Goal: Task Accomplishment & Management: Use online tool/utility

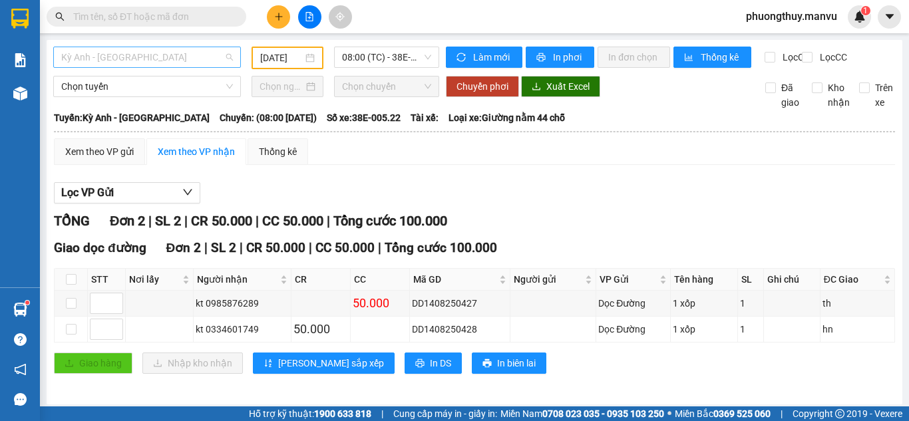
click at [174, 50] on span "Kỳ Anh - [GEOGRAPHIC_DATA]" at bounding box center [147, 57] width 172 height 20
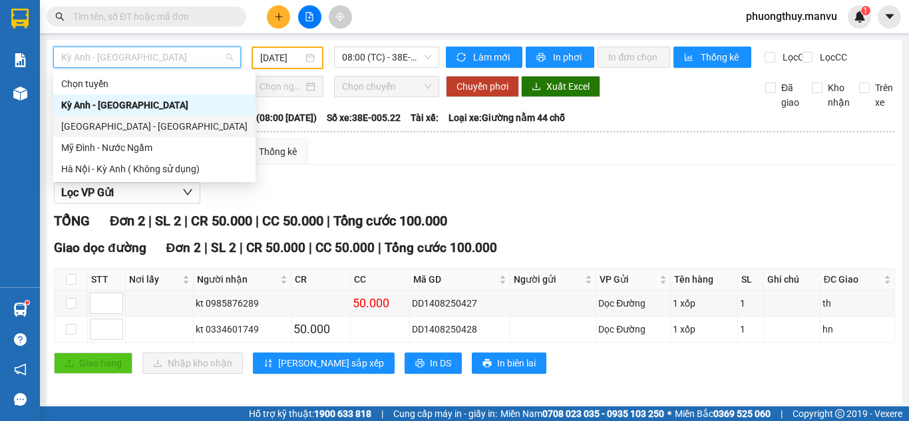
click at [104, 128] on div "[GEOGRAPHIC_DATA] - [GEOGRAPHIC_DATA]" at bounding box center [154, 126] width 186 height 15
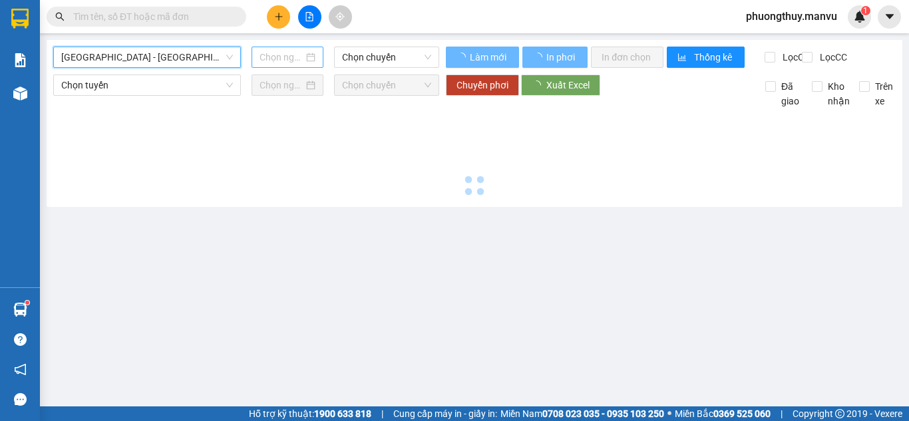
click at [290, 59] on input at bounding box center [282, 57] width 44 height 15
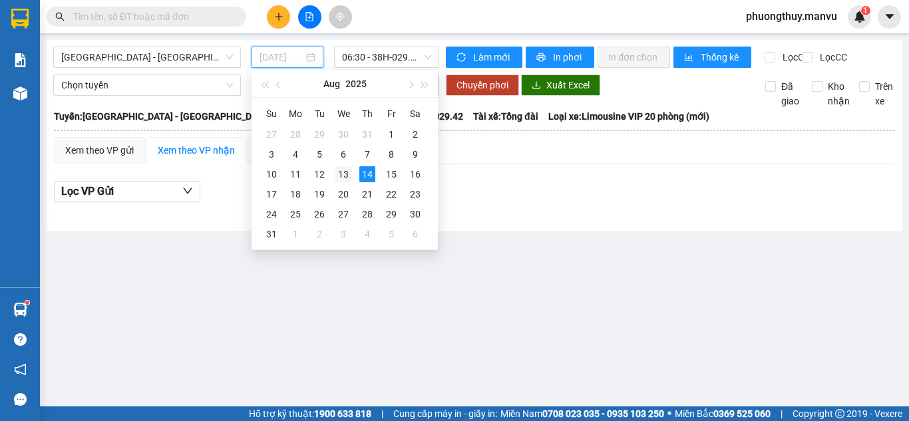
click at [348, 172] on div "13" at bounding box center [344, 174] width 16 height 16
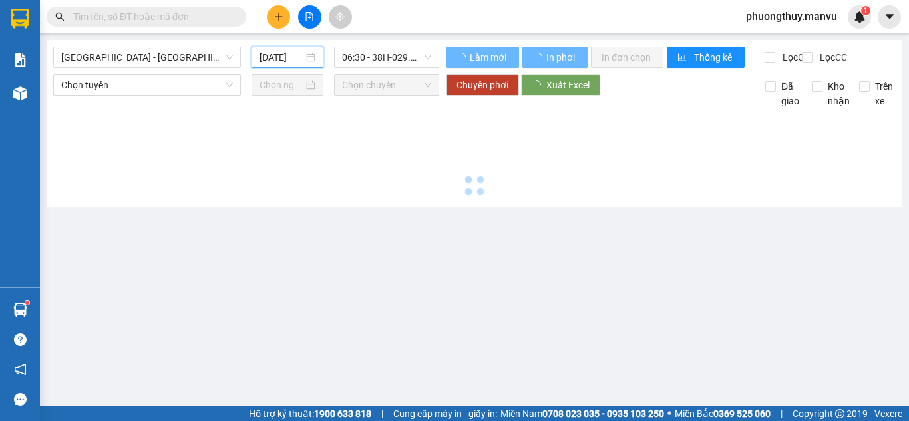
type input "[DATE]"
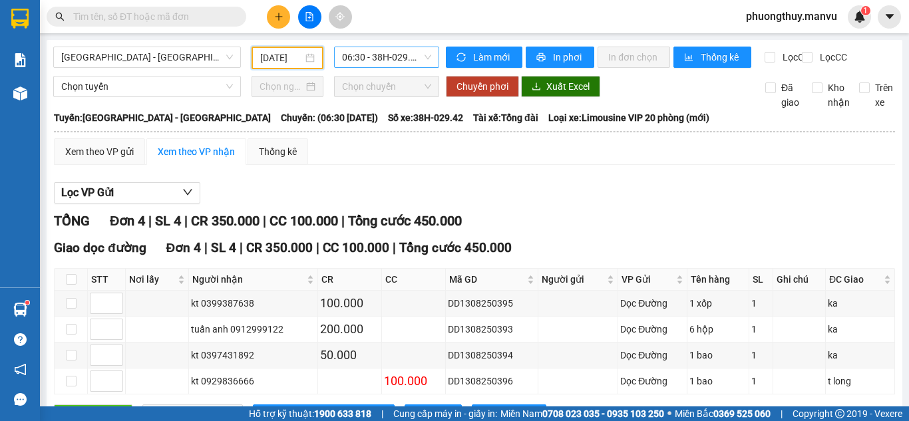
click at [390, 54] on span "06:30 - 38H-029.42" at bounding box center [386, 57] width 89 height 20
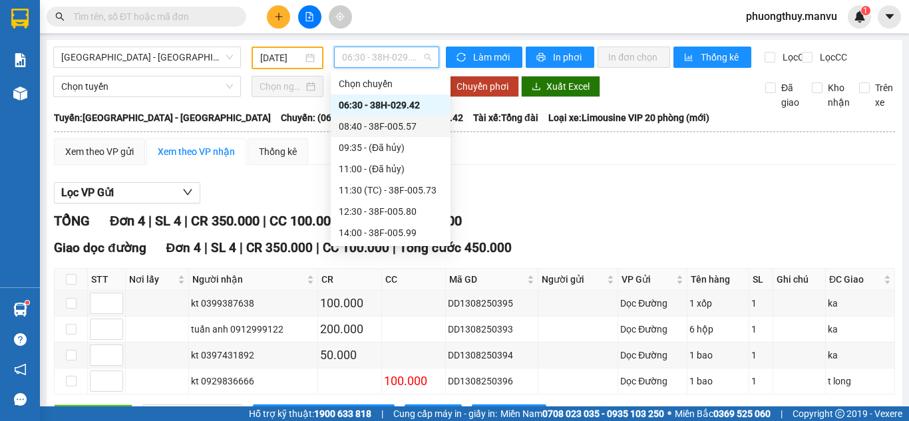
click at [384, 125] on div "08:40 - 38F-005.57" at bounding box center [391, 126] width 104 height 15
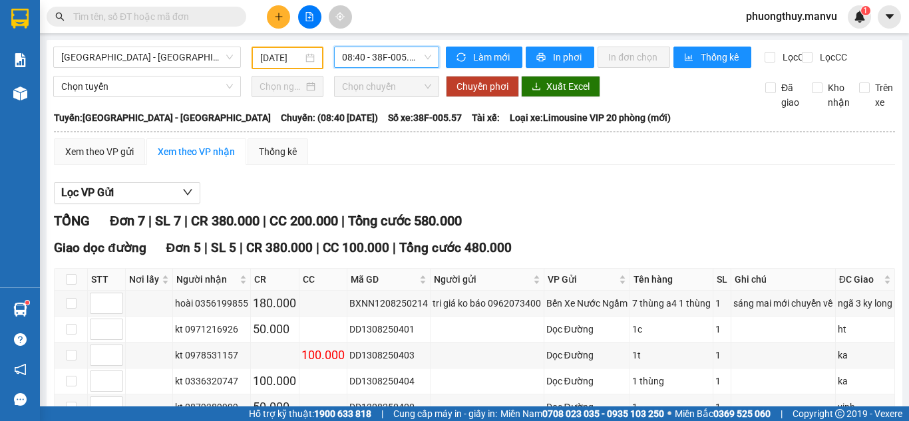
click at [374, 67] on span "08:40 - 38F-005.57" at bounding box center [386, 57] width 89 height 20
click at [369, 63] on span "08:40 - 38F-005.57" at bounding box center [386, 57] width 89 height 20
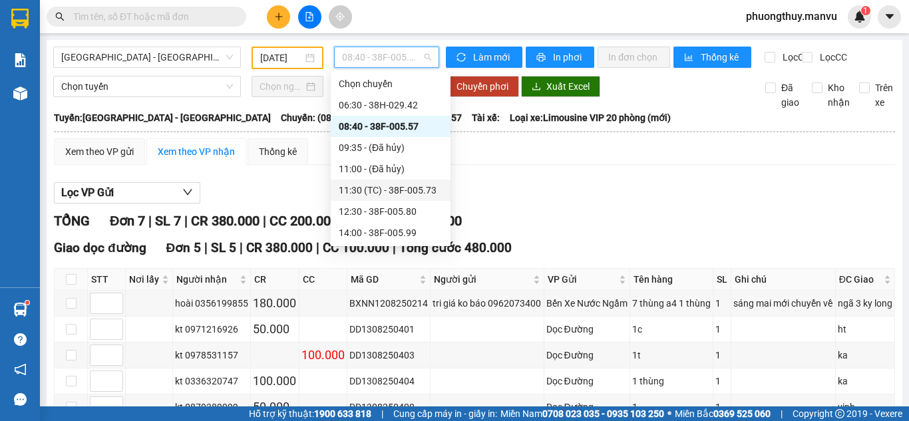
click at [371, 190] on div "11:30 (TC) - 38F-005.73" at bounding box center [391, 190] width 104 height 15
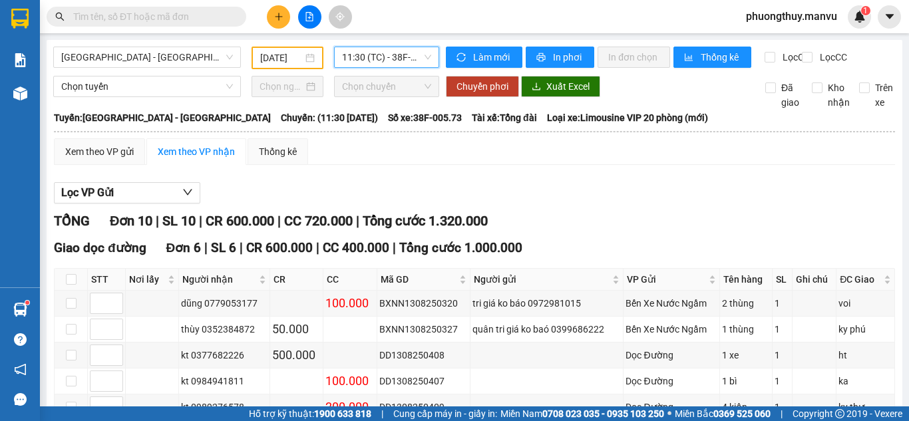
click at [381, 63] on span "11:30 (TC) - 38F-005.73" at bounding box center [386, 57] width 89 height 20
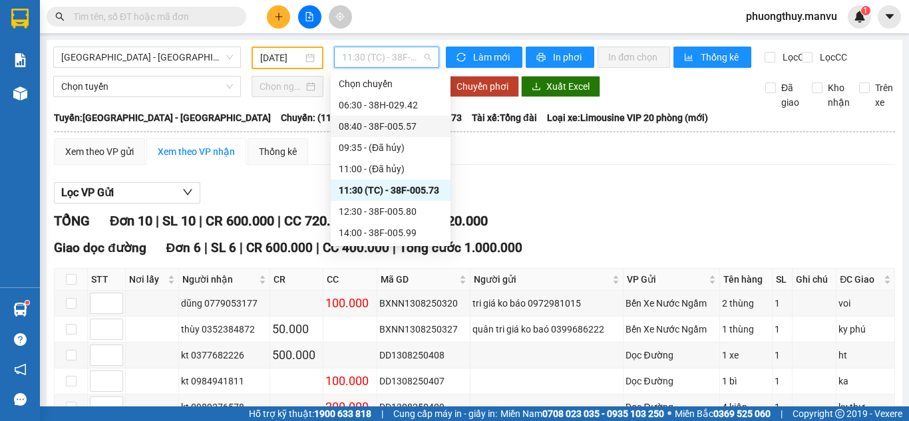
click at [401, 127] on div "08:40 - 38F-005.57" at bounding box center [391, 126] width 104 height 15
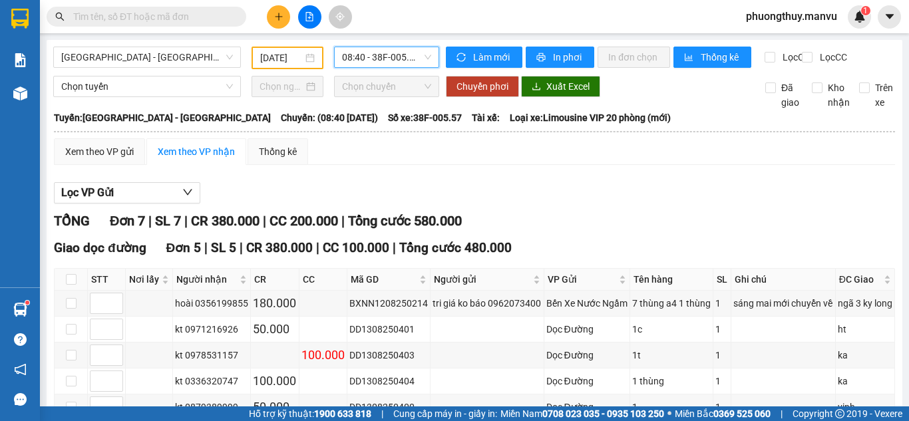
click at [397, 59] on span "08:40 - 38F-005.57" at bounding box center [386, 57] width 89 height 20
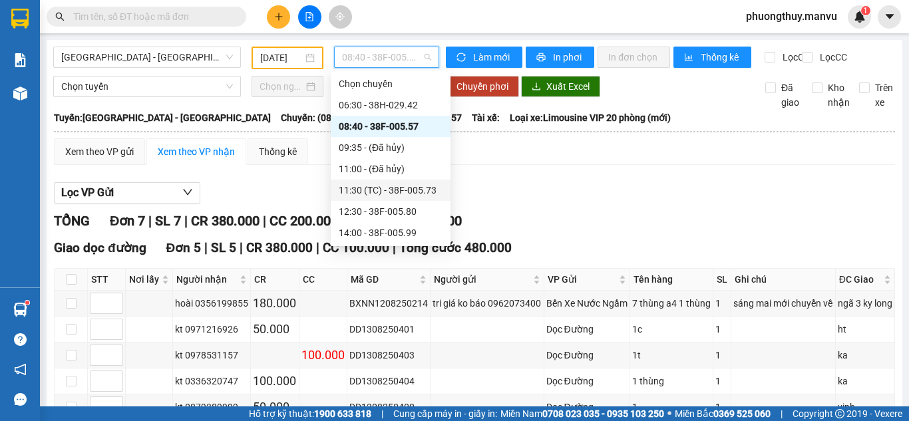
click at [403, 191] on div "11:30 (TC) - 38F-005.73" at bounding box center [391, 190] width 104 height 15
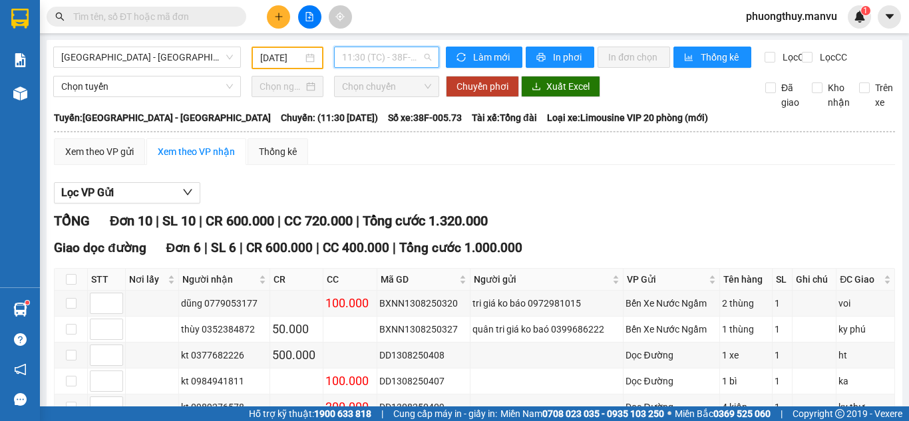
click at [385, 54] on span "11:30 (TC) - 38F-005.73" at bounding box center [386, 57] width 89 height 20
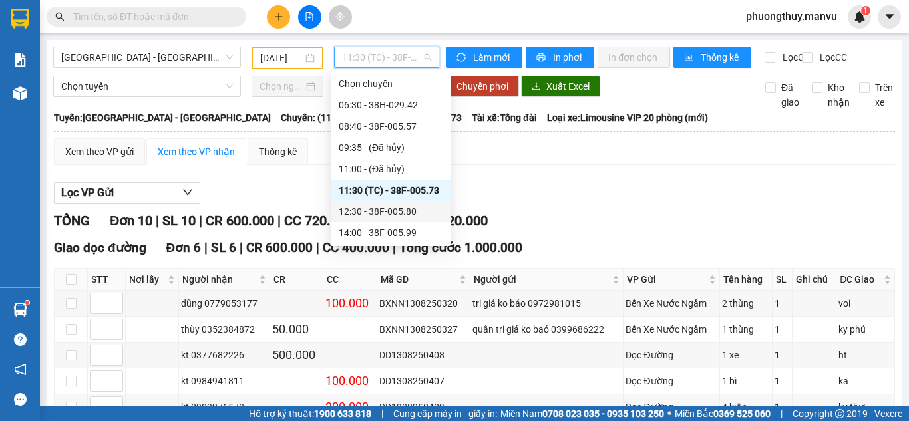
click at [401, 214] on div "12:30 - 38F-005.80" at bounding box center [391, 211] width 104 height 15
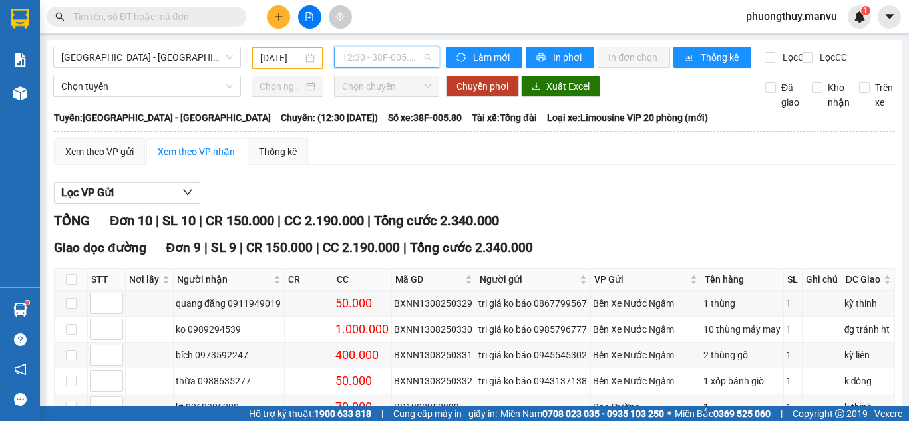
click at [354, 57] on span "12:30 - 38F-005.80" at bounding box center [386, 57] width 89 height 20
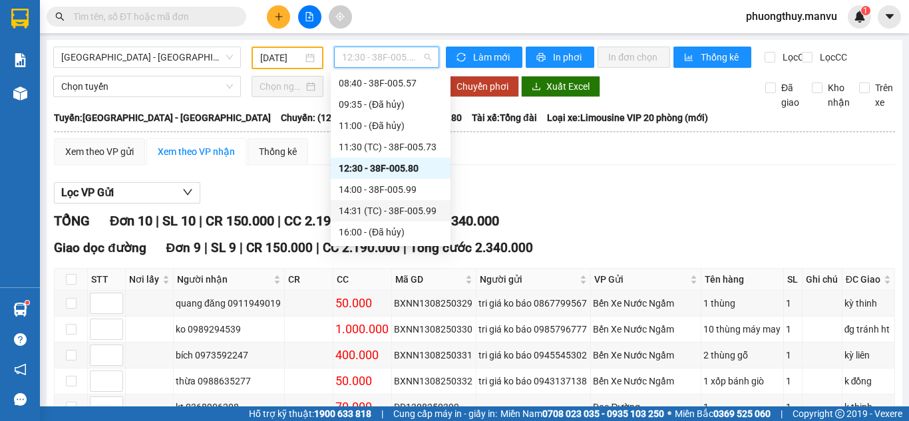
scroll to position [67, 0]
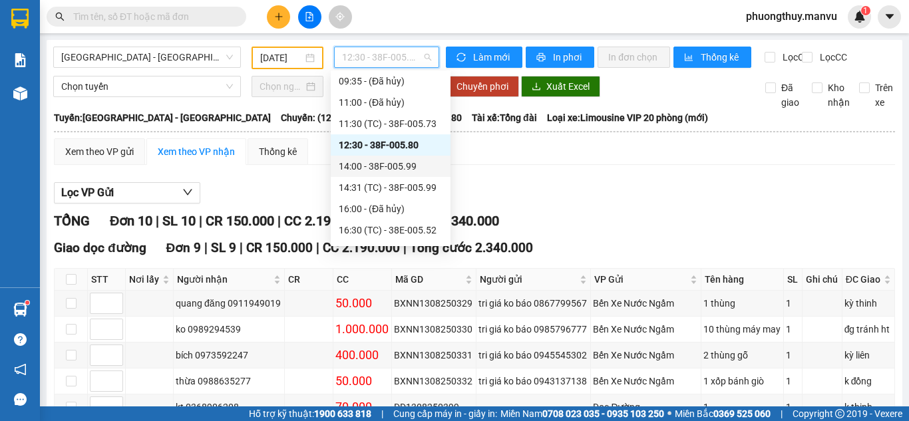
click at [366, 166] on div "14:00 - 38F-005.99" at bounding box center [391, 166] width 104 height 15
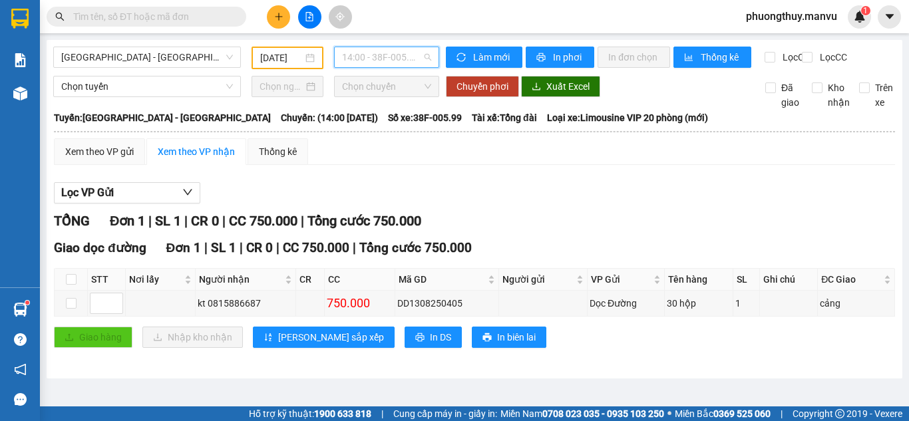
click at [373, 59] on span "14:00 - 38F-005.99" at bounding box center [386, 57] width 89 height 20
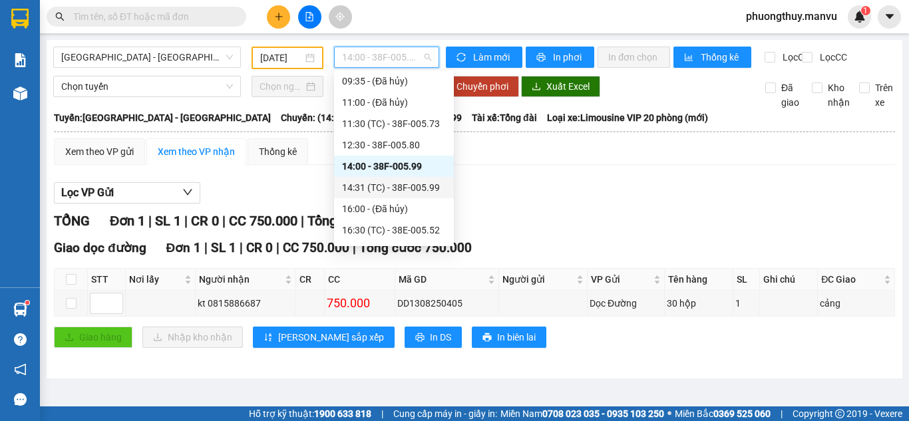
click at [399, 184] on div "14:31 (TC) - 38F-005.99" at bounding box center [394, 187] width 104 height 15
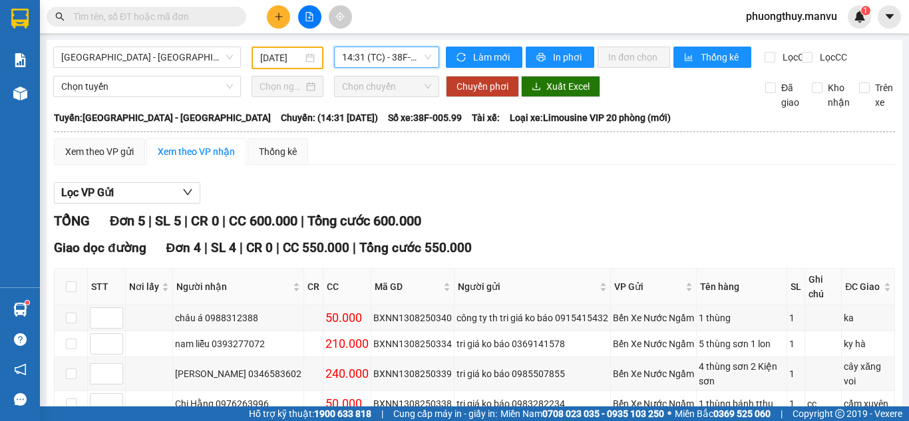
click at [407, 58] on span "14:31 (TC) - 38F-005.99" at bounding box center [386, 57] width 89 height 20
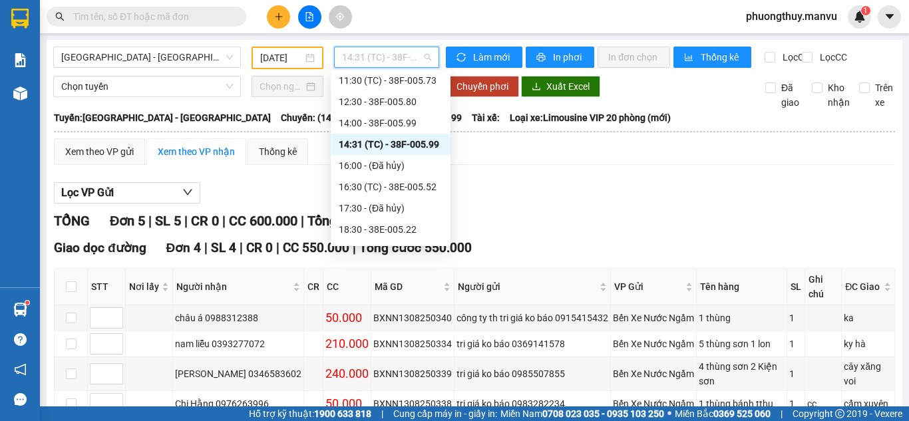
scroll to position [133, 0]
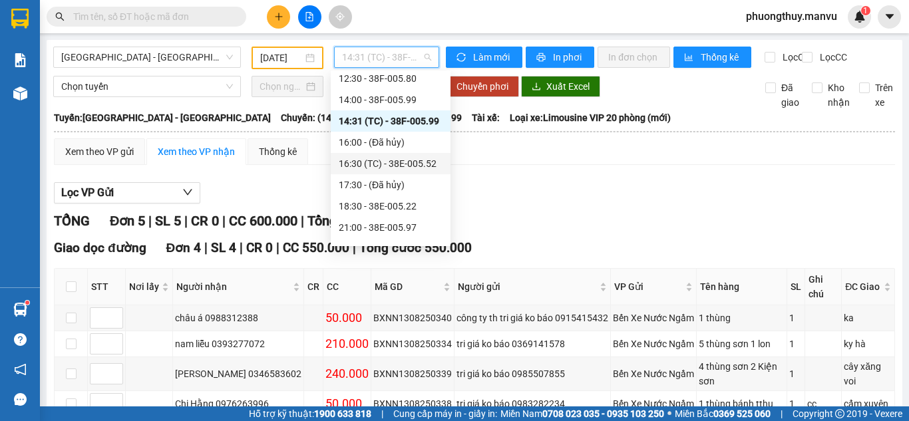
click at [389, 158] on div "16:30 (TC) - 38E-005.52" at bounding box center [391, 163] width 104 height 15
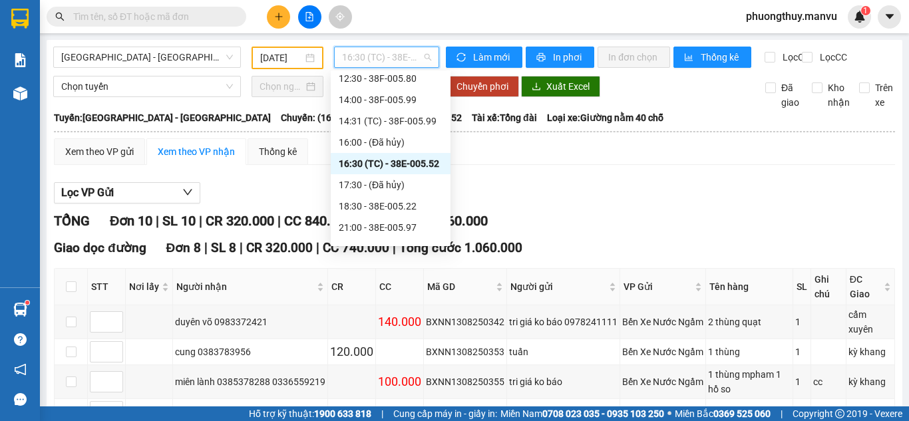
click at [393, 47] on span "16:30 (TC) - 38E-005.52" at bounding box center [386, 57] width 89 height 20
click at [405, 105] on div "14:00 - 38F-005.99" at bounding box center [391, 100] width 104 height 15
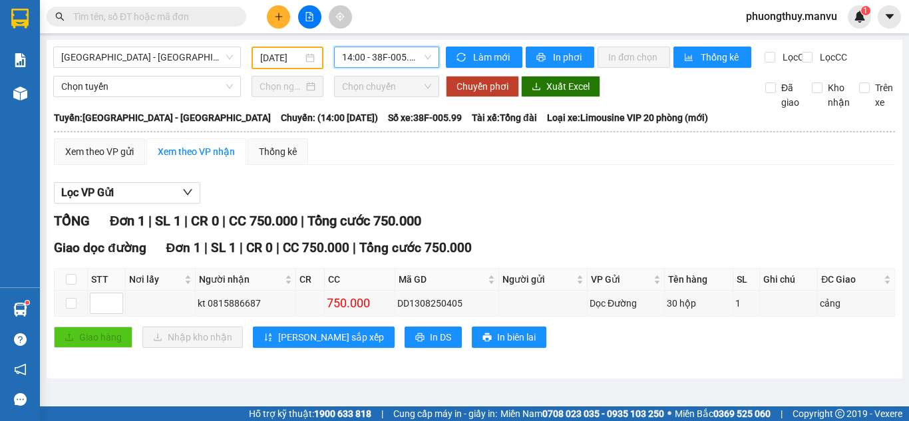
click at [391, 57] on span "14:00 - 38F-005.99" at bounding box center [386, 57] width 89 height 20
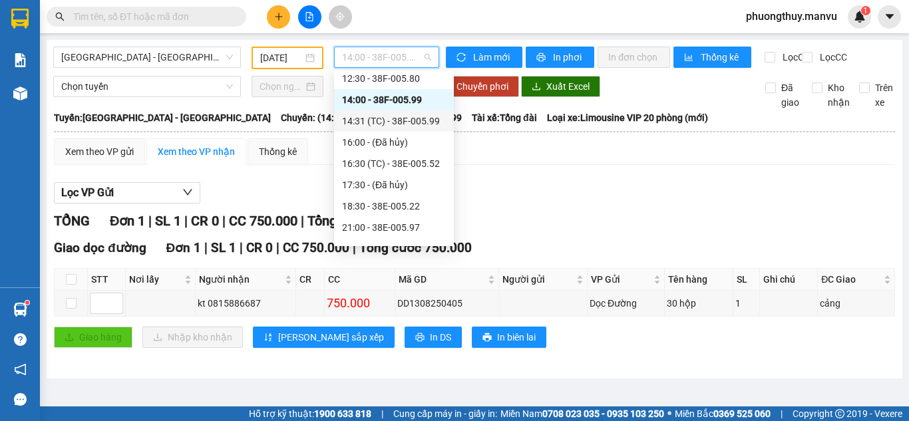
click at [393, 117] on div "14:31 (TC) - 38F-005.99" at bounding box center [394, 121] width 104 height 15
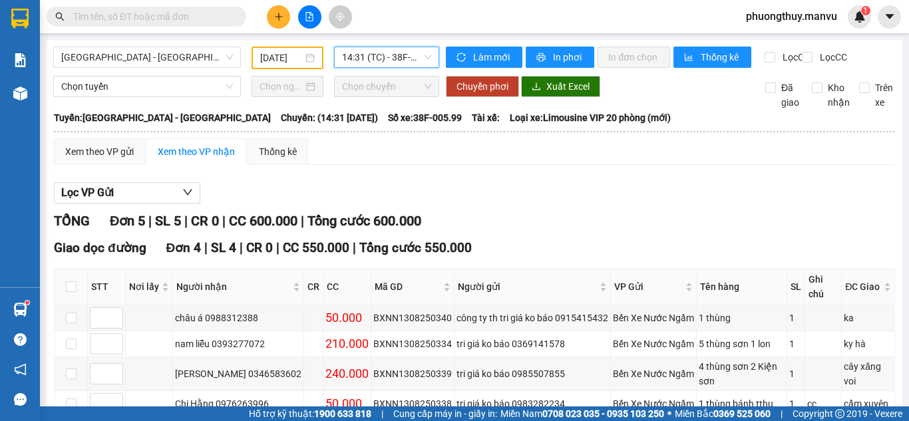
click at [393, 61] on span "14:31 (TC) - 38F-005.99" at bounding box center [386, 57] width 89 height 20
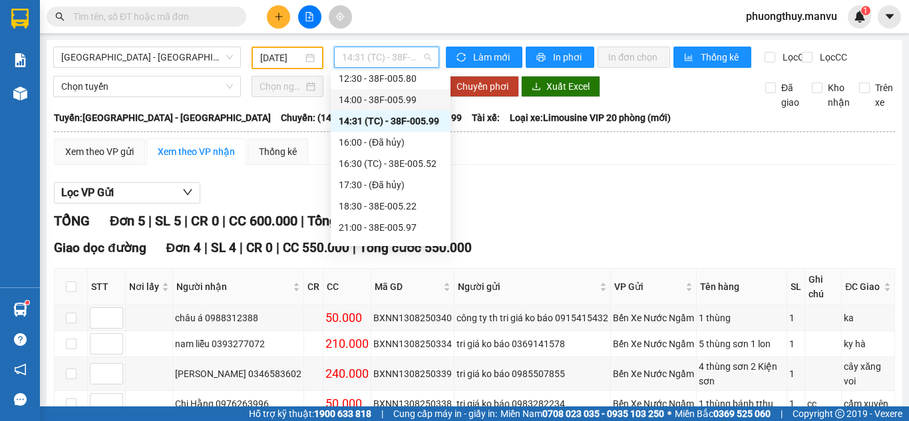
click at [409, 99] on div "14:00 - 38F-005.99" at bounding box center [391, 100] width 104 height 15
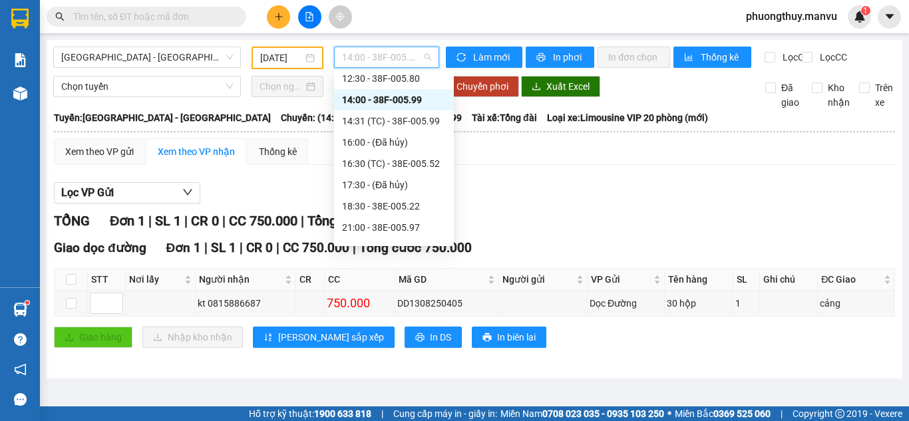
click at [385, 52] on span "14:00 - 38F-005.99" at bounding box center [386, 57] width 89 height 20
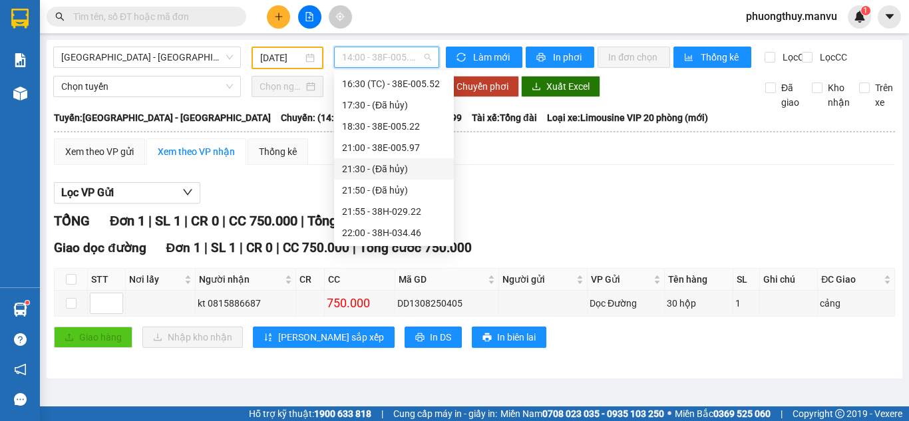
scroll to position [146, 0]
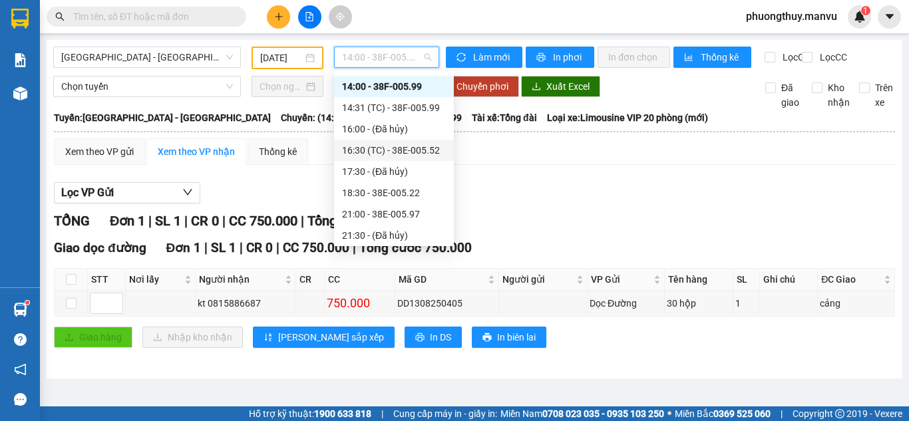
click at [410, 150] on div "16:30 (TC) - 38E-005.52" at bounding box center [394, 150] width 104 height 15
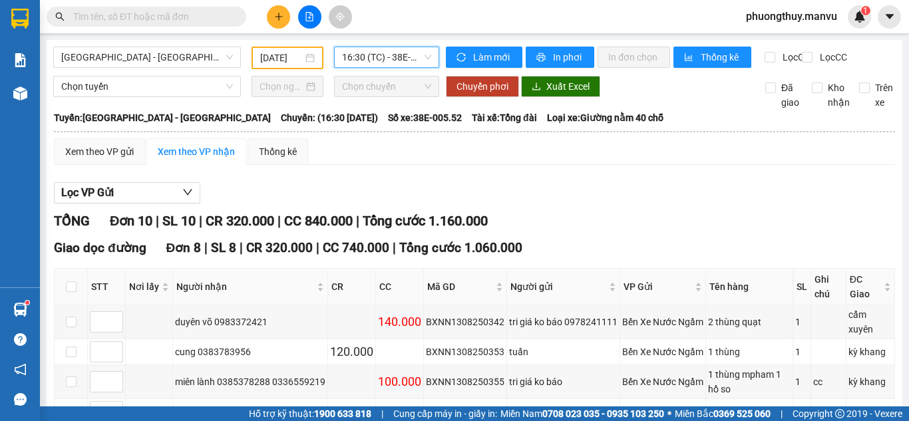
click at [355, 65] on span "16:30 (TC) - 38E-005.52" at bounding box center [386, 57] width 89 height 20
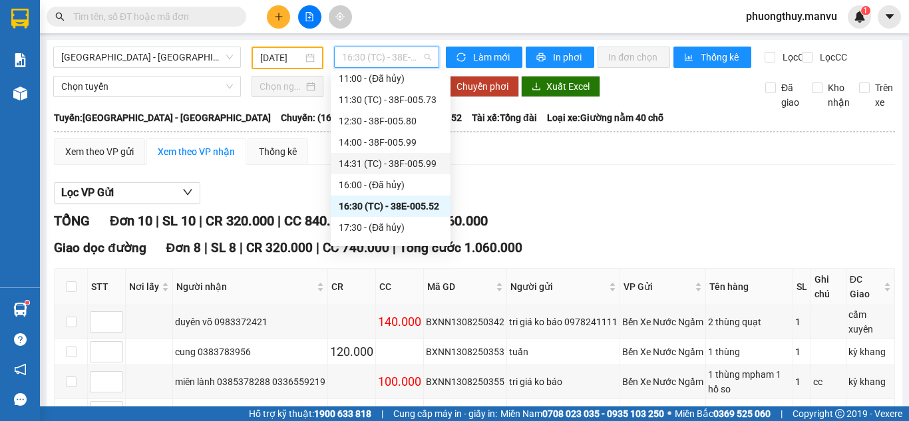
scroll to position [80, 0]
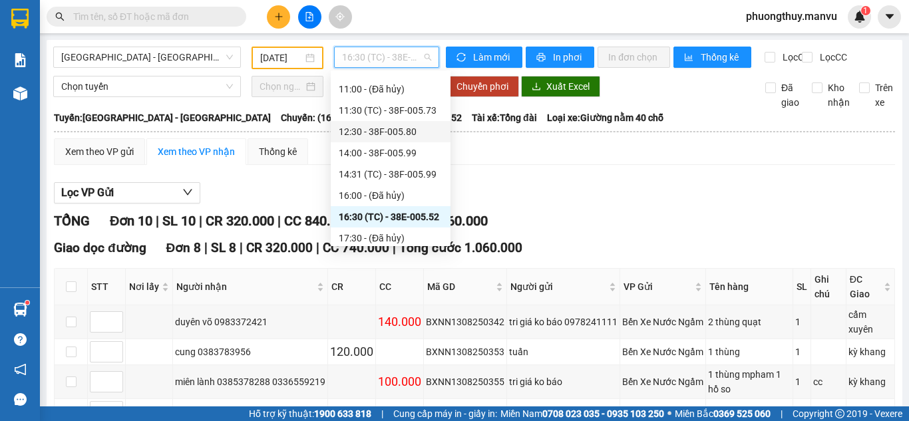
click at [391, 128] on div "12:30 - 38F-005.80" at bounding box center [391, 131] width 104 height 15
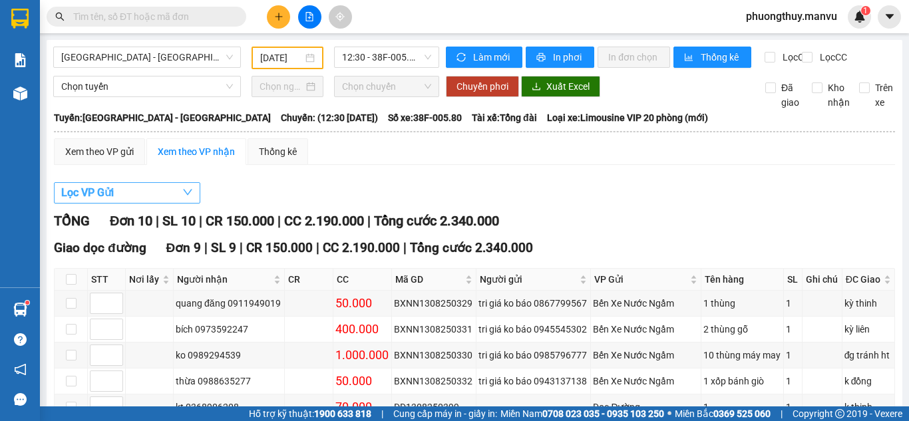
click at [177, 204] on button "Lọc VP Gửi" at bounding box center [127, 192] width 146 height 21
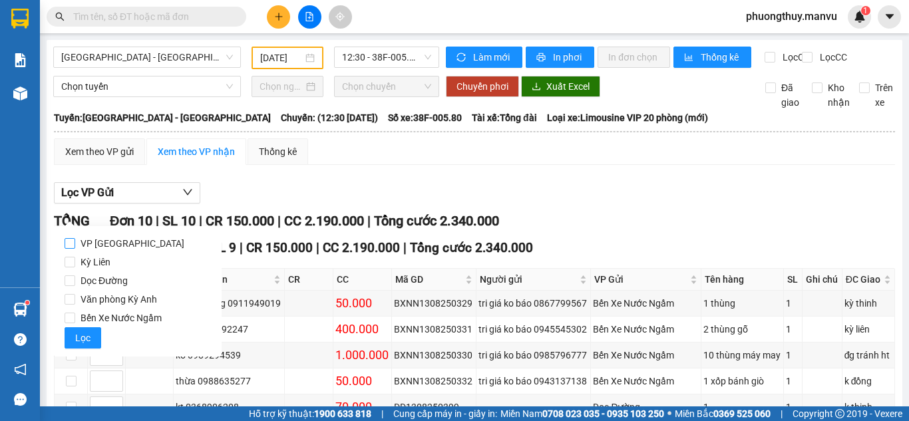
click at [103, 246] on span "VP [GEOGRAPHIC_DATA]" at bounding box center [132, 243] width 115 height 19
click at [75, 246] on input "VP [GEOGRAPHIC_DATA]" at bounding box center [70, 243] width 11 height 11
checkbox input "true"
click at [97, 335] on button "Lọc" at bounding box center [83, 338] width 37 height 21
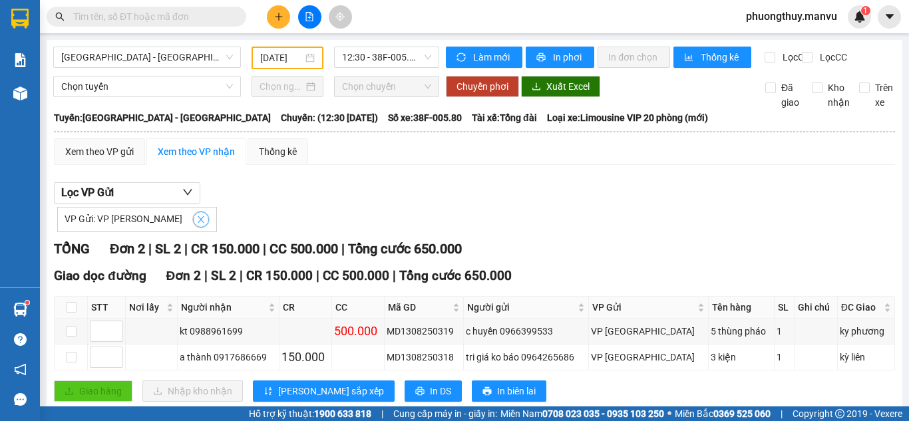
click at [198, 223] on icon "close" at bounding box center [201, 219] width 7 height 7
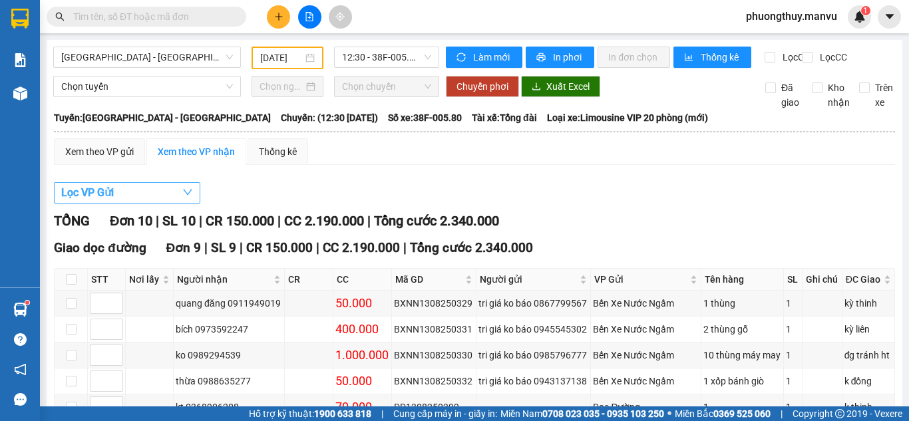
click at [172, 204] on button "Lọc VP Gửi" at bounding box center [127, 192] width 146 height 21
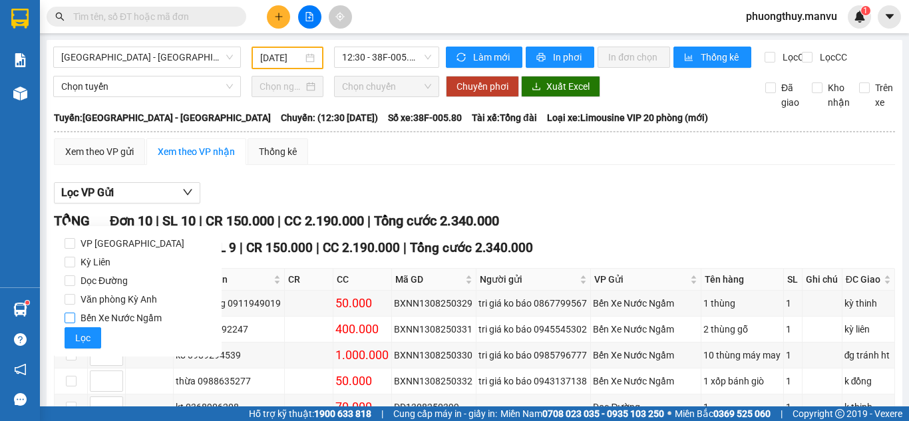
click at [131, 324] on span "Bến Xe Nước Ngầm" at bounding box center [121, 318] width 92 height 19
click at [75, 324] on input "Bến Xe Nước Ngầm" at bounding box center [70, 318] width 11 height 11
click at [86, 334] on span "Lọc" at bounding box center [82, 338] width 15 height 15
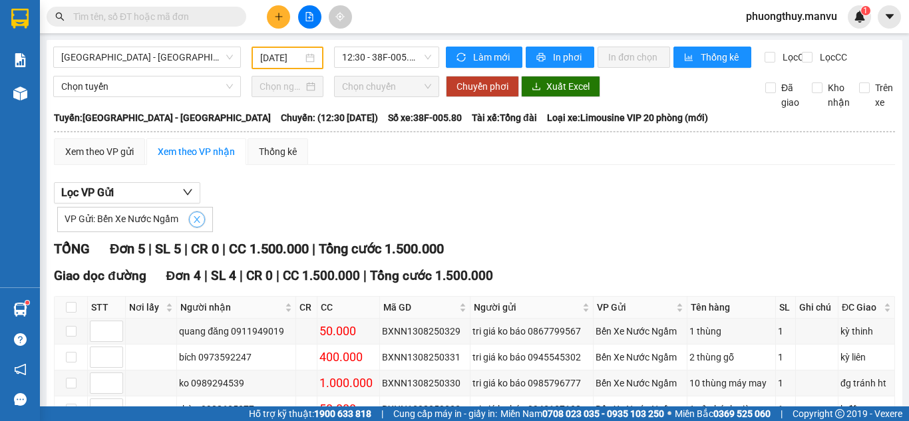
drag, startPoint x: 194, startPoint y: 232, endPoint x: 182, endPoint y: 223, distance: 15.2
click at [191, 224] on span "close" at bounding box center [197, 219] width 15 height 9
checkbox input "false"
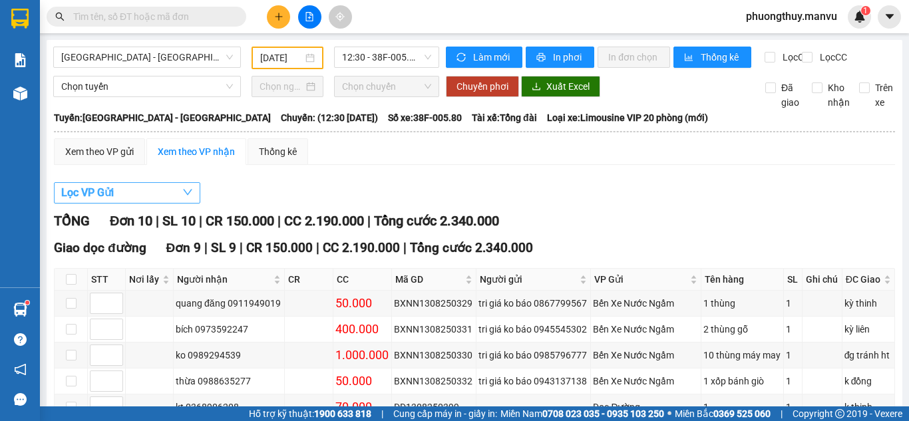
click at [181, 204] on button "Lọc VP Gửi" at bounding box center [127, 192] width 146 height 21
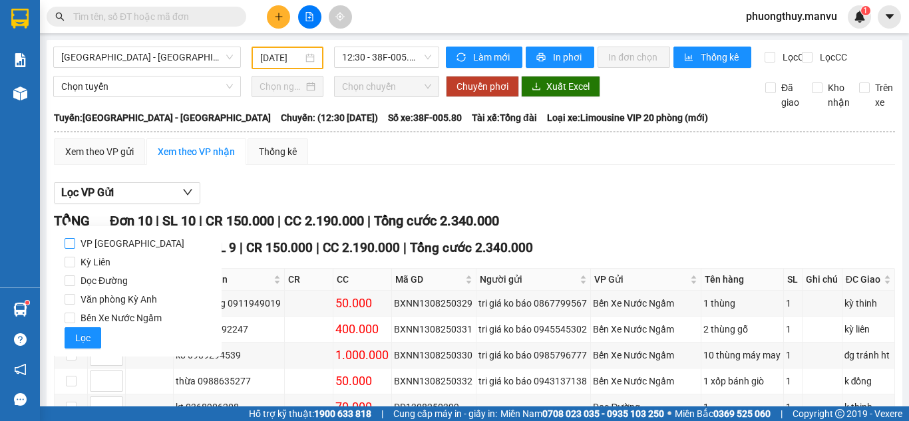
click at [107, 245] on span "VP [GEOGRAPHIC_DATA]" at bounding box center [132, 243] width 115 height 19
click at [75, 245] on input "VP [GEOGRAPHIC_DATA]" at bounding box center [70, 243] width 11 height 11
checkbox input "true"
click at [95, 335] on button "Lọc" at bounding box center [83, 338] width 37 height 21
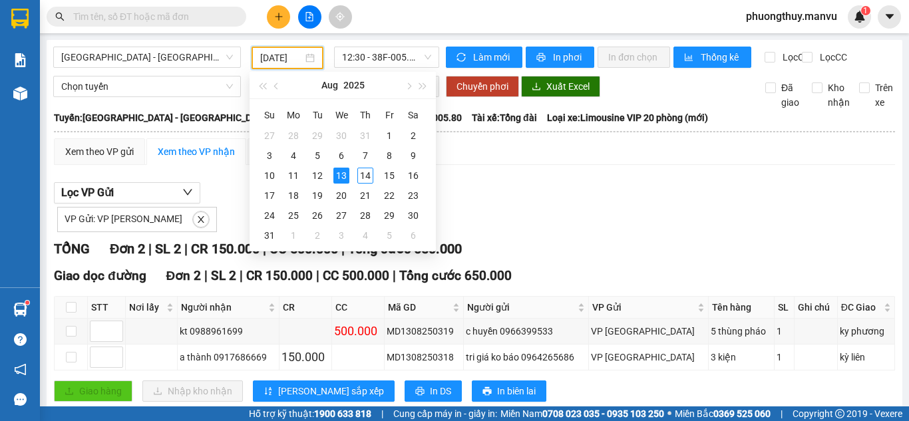
click at [286, 60] on input "[DATE]" at bounding box center [281, 58] width 43 height 15
click at [369, 176] on div "14" at bounding box center [365, 176] width 16 height 16
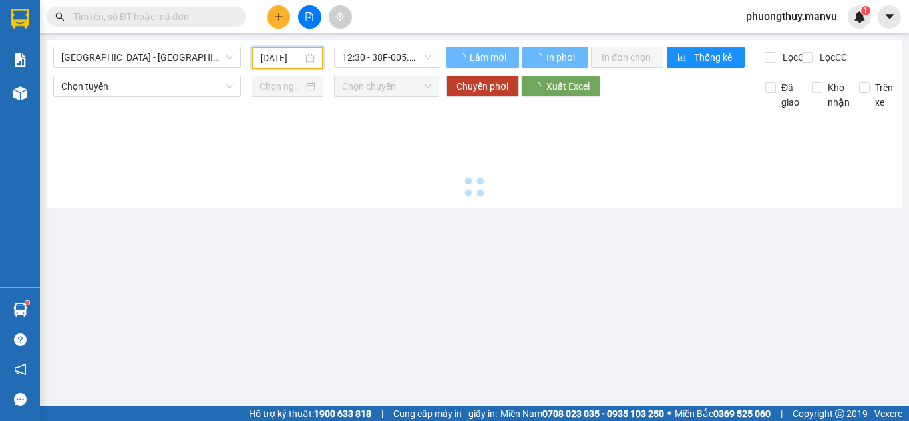
type input "[DATE]"
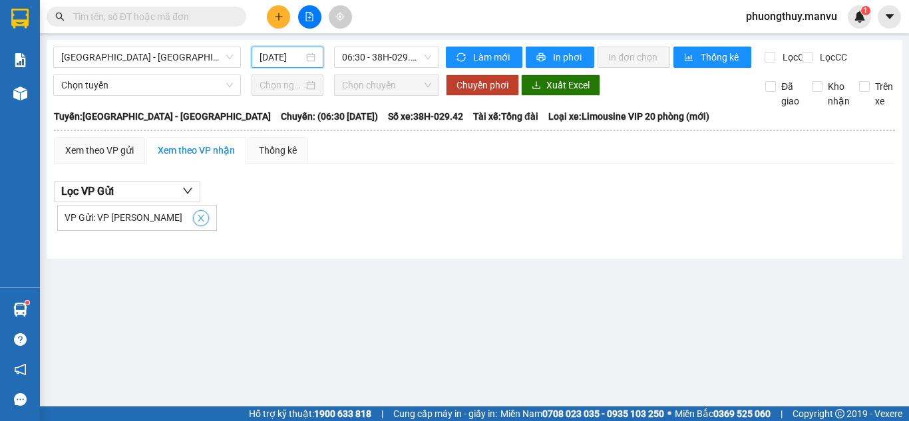
click at [196, 223] on icon "close" at bounding box center [200, 218] width 9 height 9
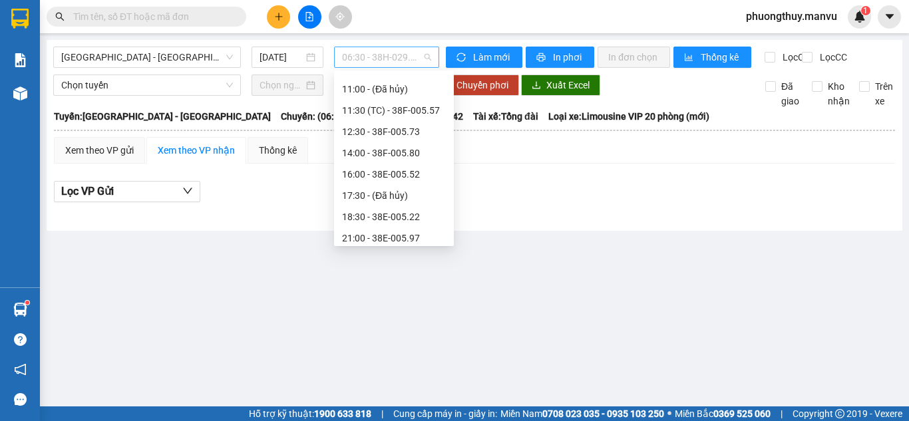
click at [369, 52] on span "06:30 - 38H-029.42" at bounding box center [386, 57] width 89 height 20
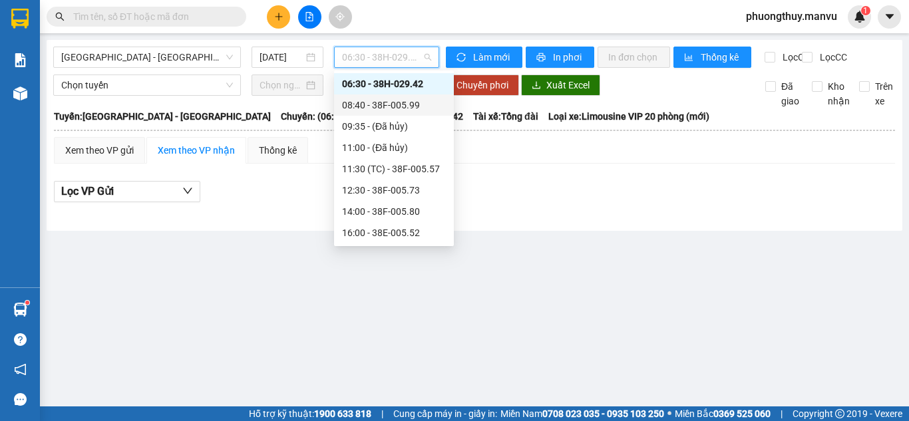
click at [385, 107] on div "08:40 - 38F-005.99" at bounding box center [394, 105] width 104 height 15
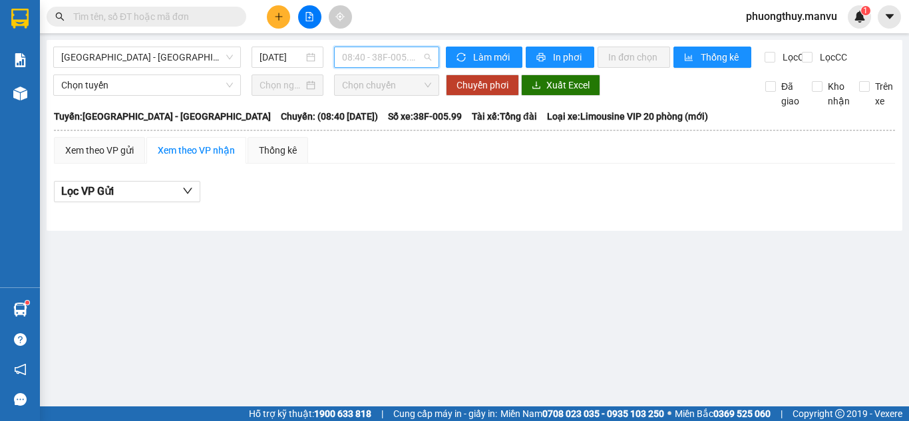
click at [349, 55] on span "08:40 - 38F-005.99" at bounding box center [386, 57] width 89 height 20
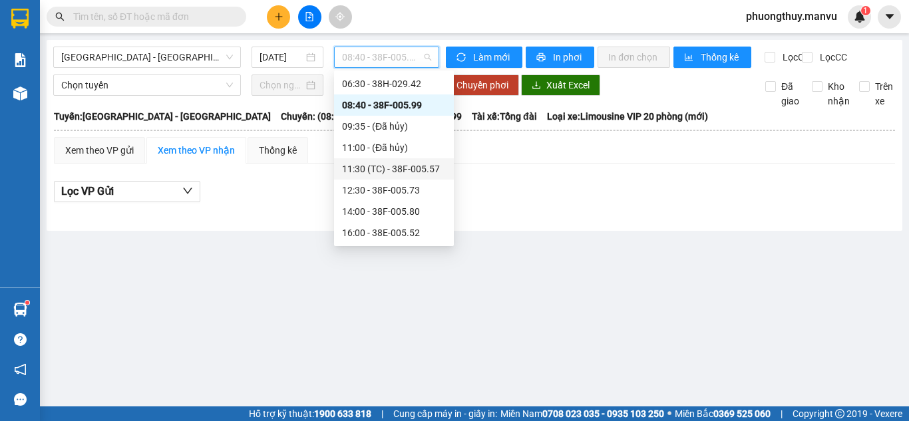
click at [379, 165] on div "11:30 (TC) - 38F-005.57" at bounding box center [394, 169] width 104 height 15
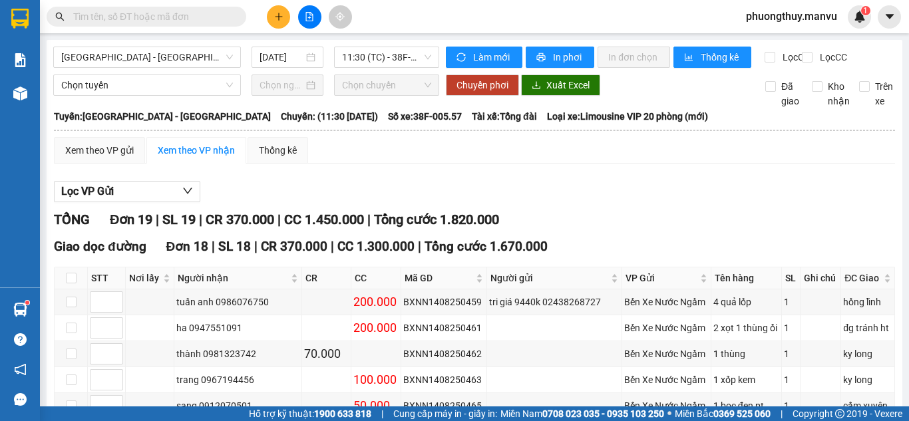
click at [178, 15] on input "text" at bounding box center [151, 16] width 157 height 15
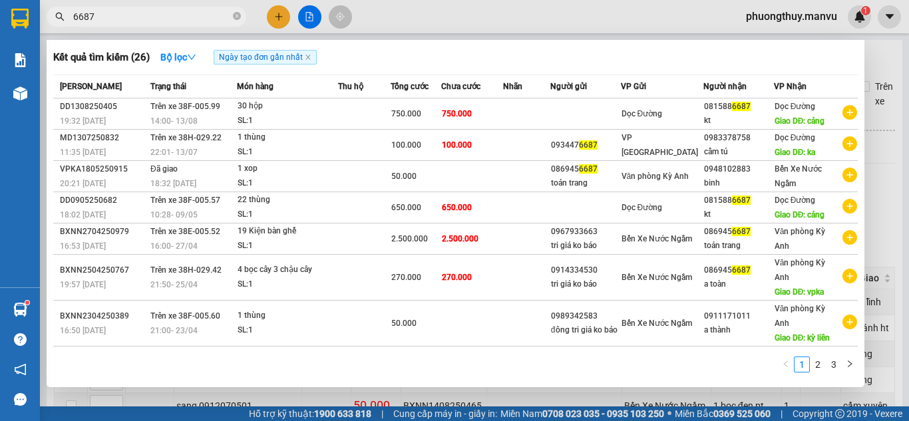
type input "6687"
click at [406, 13] on div at bounding box center [454, 210] width 909 height 421
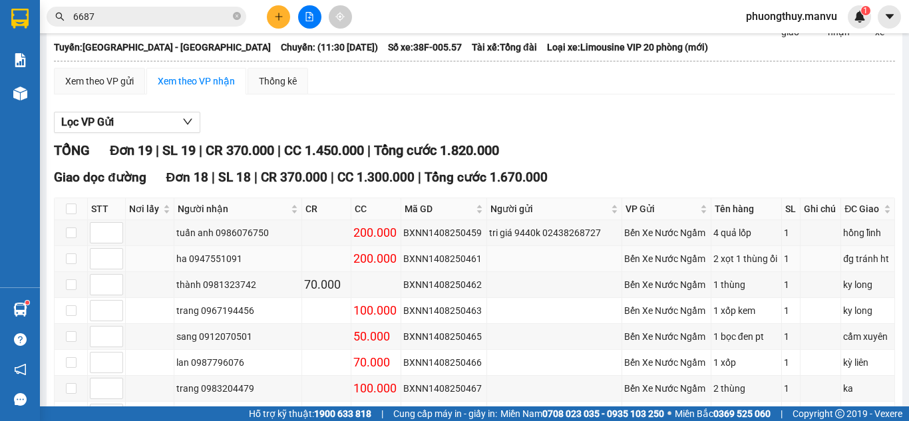
scroll to position [133, 0]
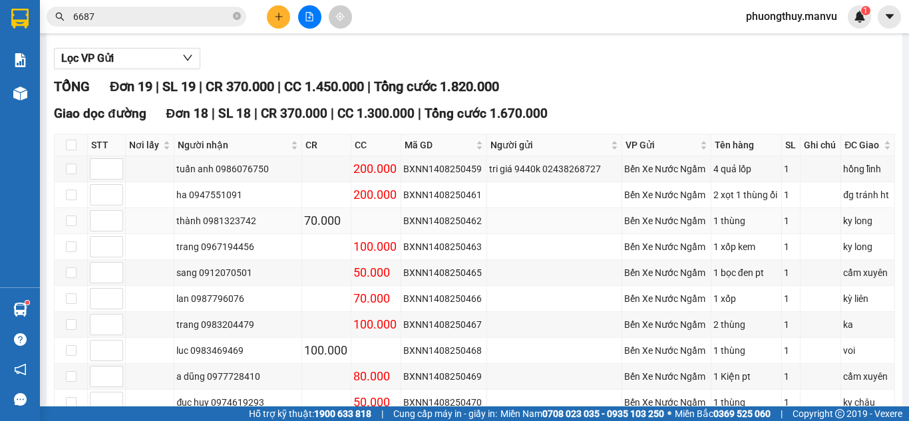
click at [231, 228] on div "thành 0981323742" at bounding box center [237, 221] width 122 height 15
click at [236, 228] on div "thành 0981323742" at bounding box center [237, 221] width 122 height 15
click at [250, 254] on div "trang 0967194456" at bounding box center [237, 247] width 122 height 15
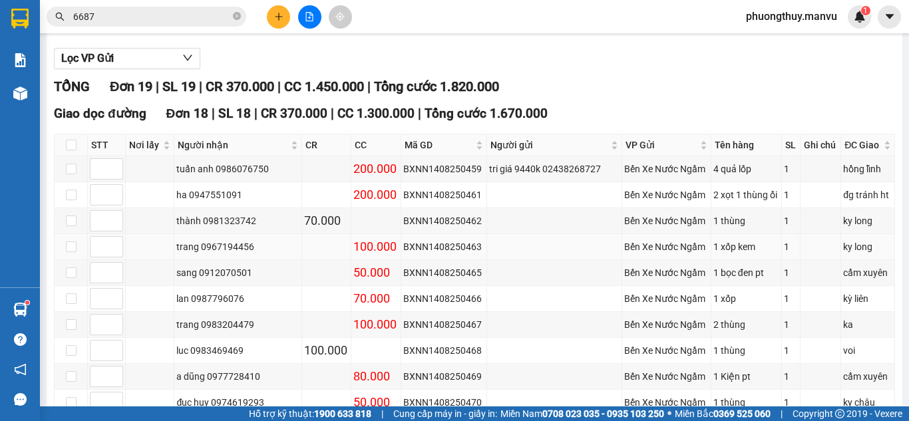
click at [250, 254] on div "trang 0967194456" at bounding box center [237, 247] width 122 height 15
click at [236, 254] on div "trang 0967194456" at bounding box center [237, 247] width 122 height 15
click at [237, 306] on div "lan 0987796076" at bounding box center [237, 299] width 122 height 15
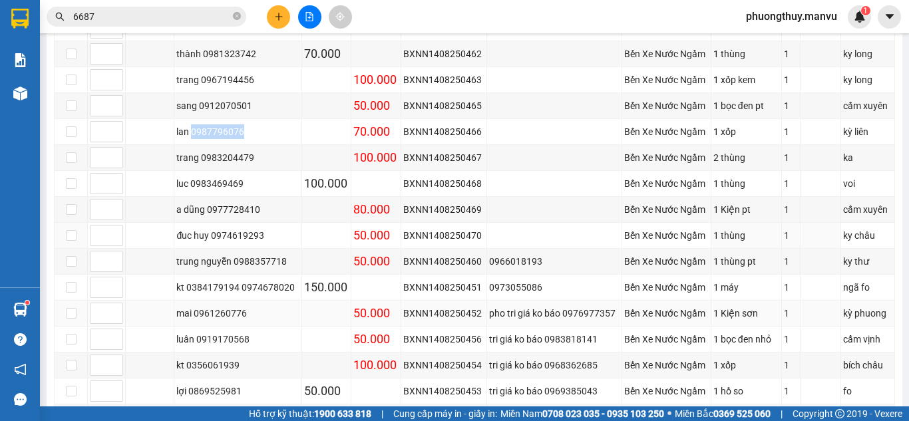
scroll to position [333, 0]
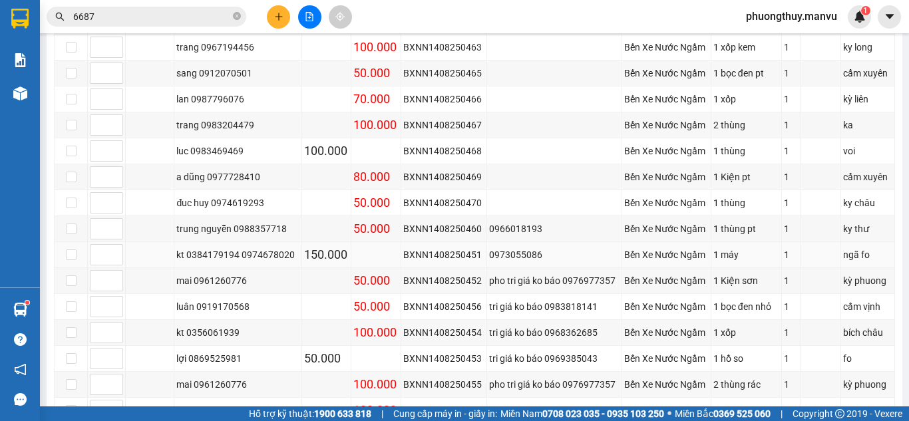
click at [233, 262] on div "kt 0384179194 0974678020" at bounding box center [237, 255] width 122 height 15
click at [236, 288] on div "mai 0961260776" at bounding box center [237, 281] width 122 height 15
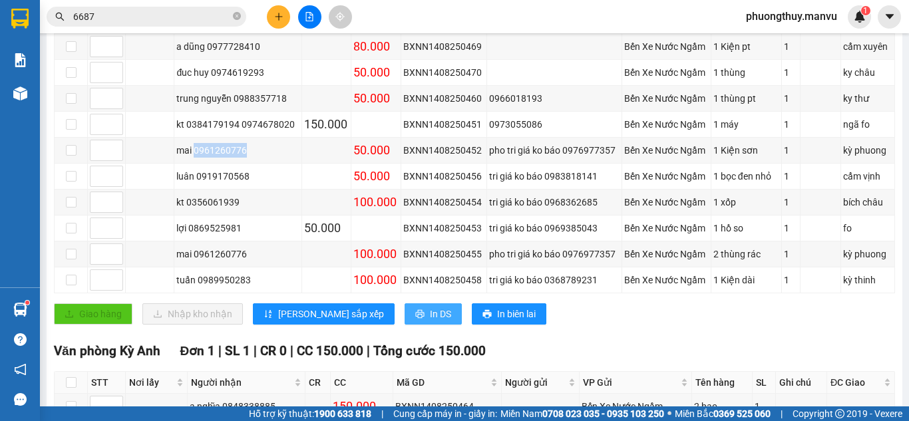
scroll to position [466, 0]
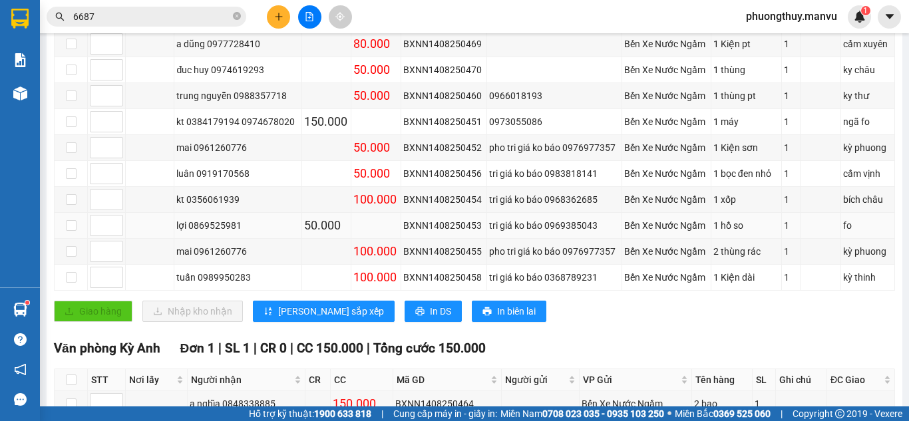
click at [234, 233] on div "lợi 0869525981" at bounding box center [237, 225] width 122 height 15
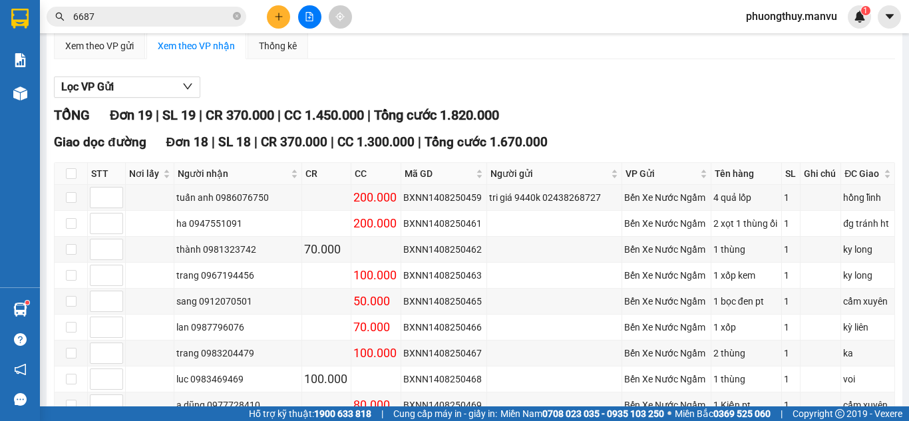
scroll to position [0, 0]
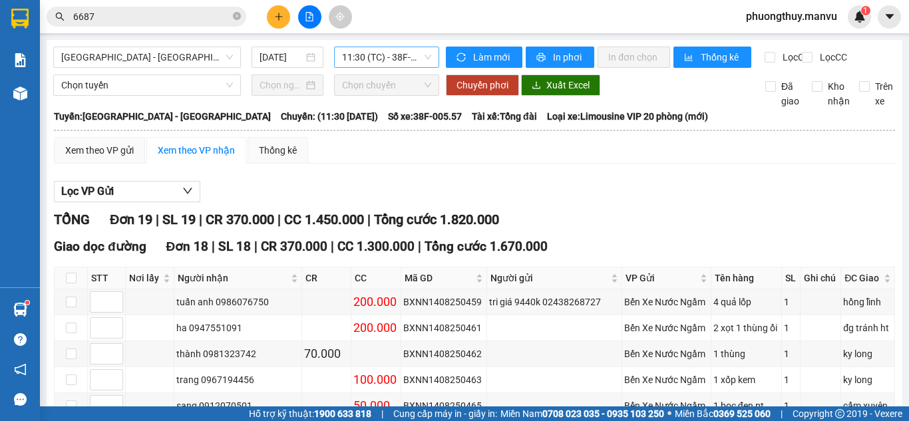
click at [359, 67] on div "11:30 (TC) - 38F-005.57" at bounding box center [386, 57] width 105 height 21
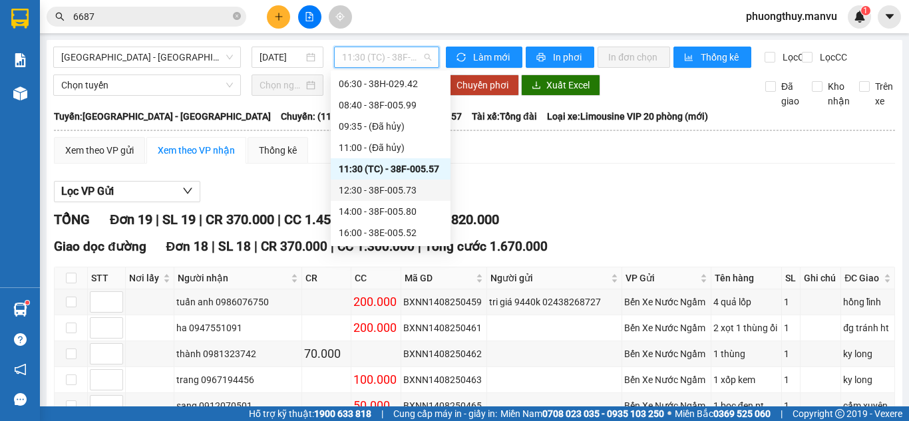
click at [369, 198] on div "12:30 - 38F-005.73" at bounding box center [391, 190] width 120 height 21
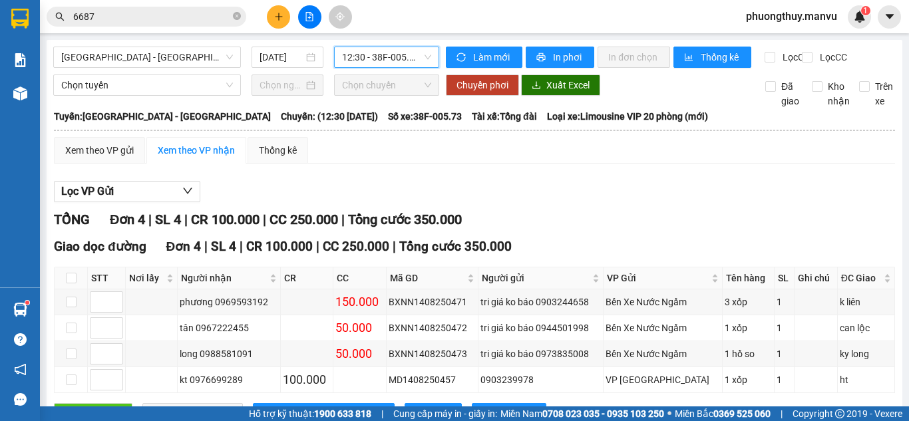
scroll to position [67, 0]
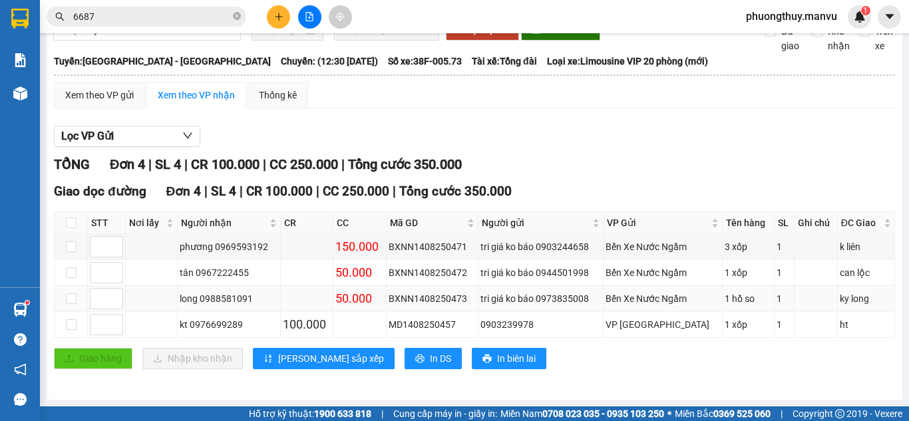
click at [231, 291] on td "long 0988581091" at bounding box center [229, 299] width 103 height 26
